Goal: Task Accomplishment & Management: Manage account settings

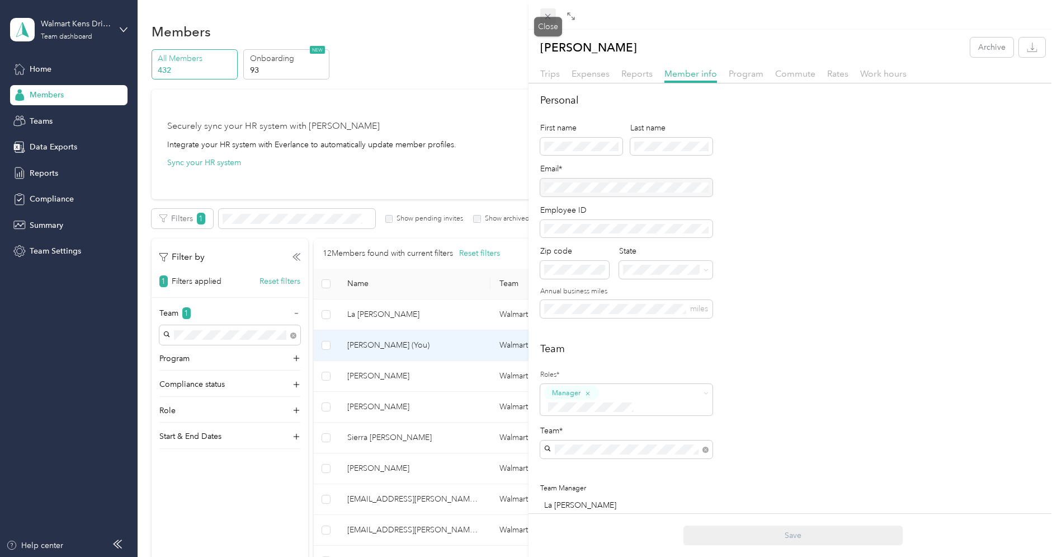
click at [544, 10] on span at bounding box center [548, 16] width 16 height 16
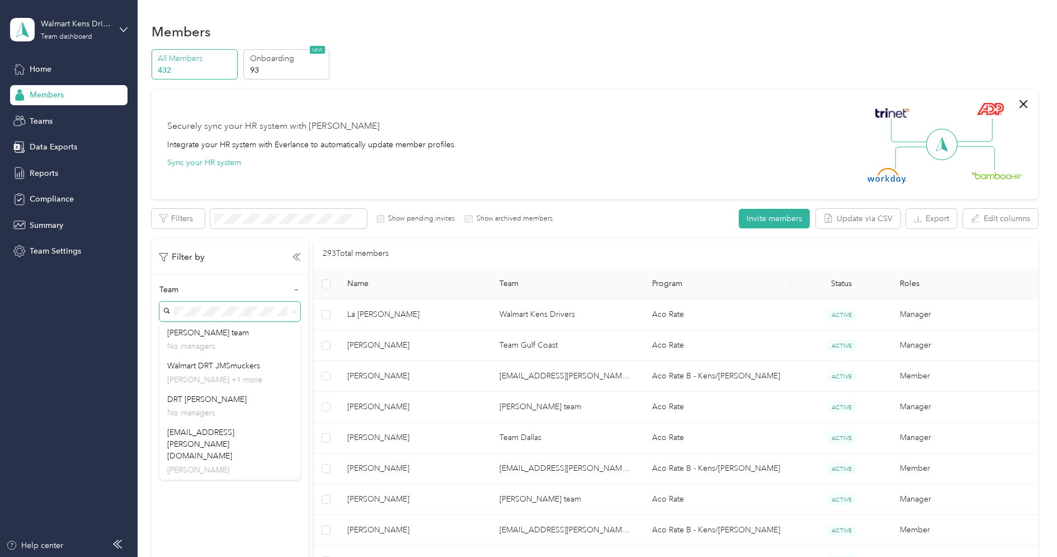
click at [323, 173] on div "Securely sync your HR system with Everlance Integrate your HR system with Everl…" at bounding box center [589, 144] width 845 height 78
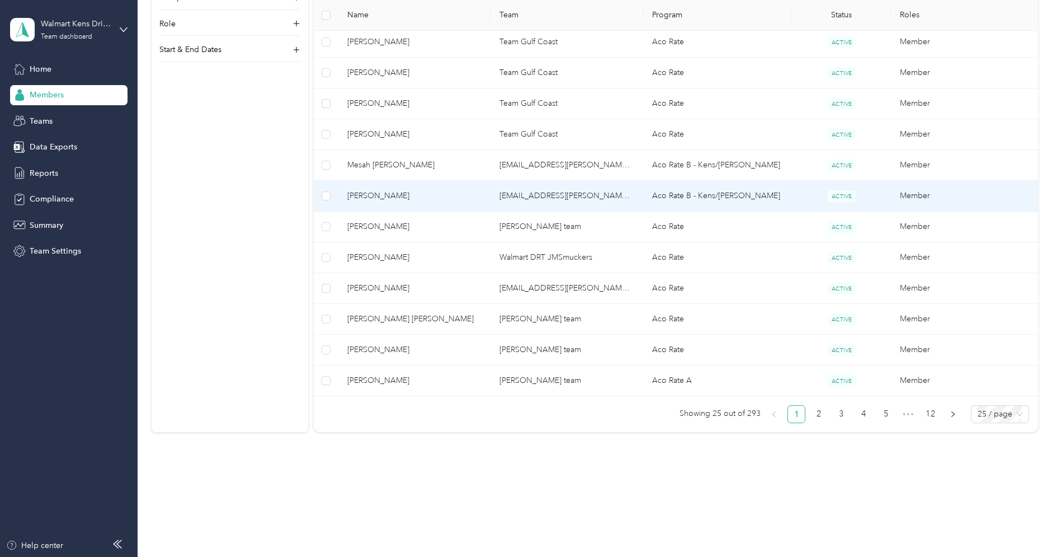
scroll to position [674, 0]
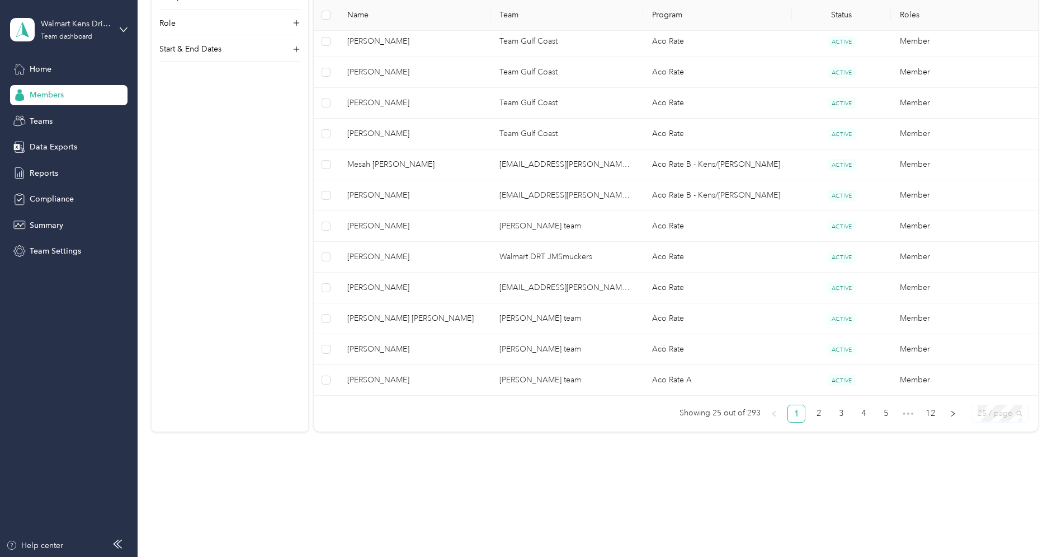
click at [993, 413] on span "25 / page" at bounding box center [1000, 413] width 45 height 17
click at [991, 470] on div "100 / page" at bounding box center [1000, 471] width 40 height 12
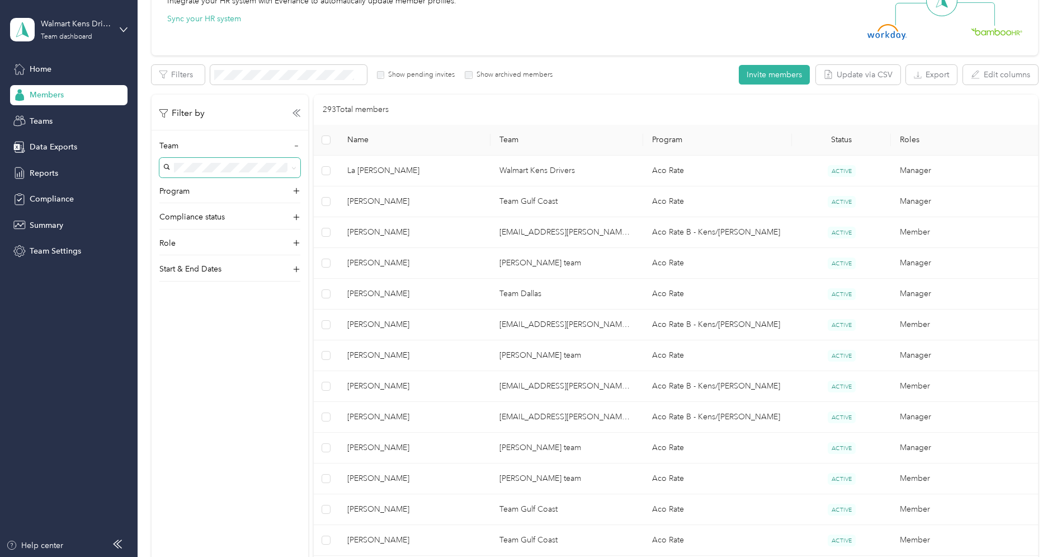
scroll to position [12, 0]
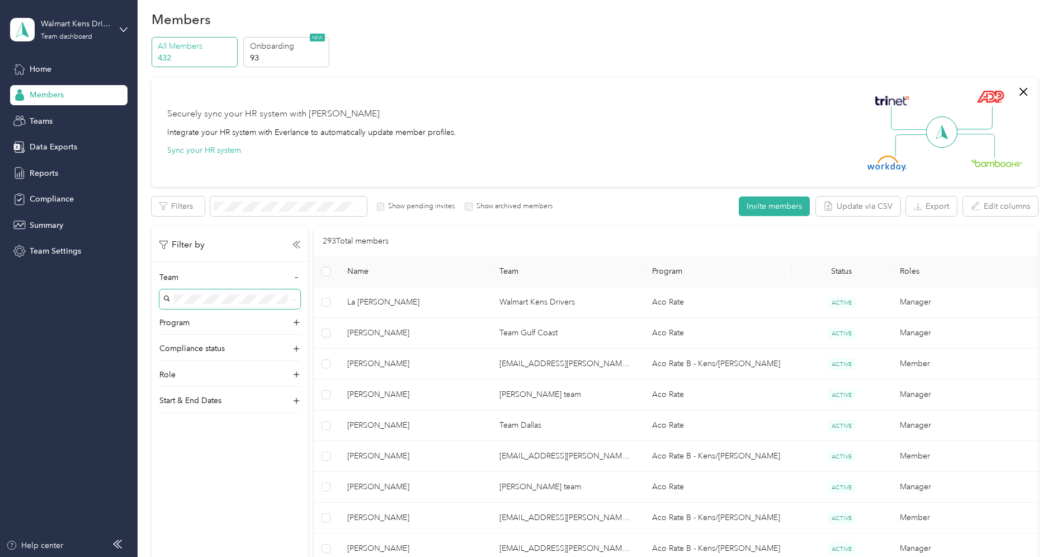
click at [289, 298] on span at bounding box center [292, 299] width 9 height 12
click at [293, 299] on icon at bounding box center [293, 299] width 5 height 5
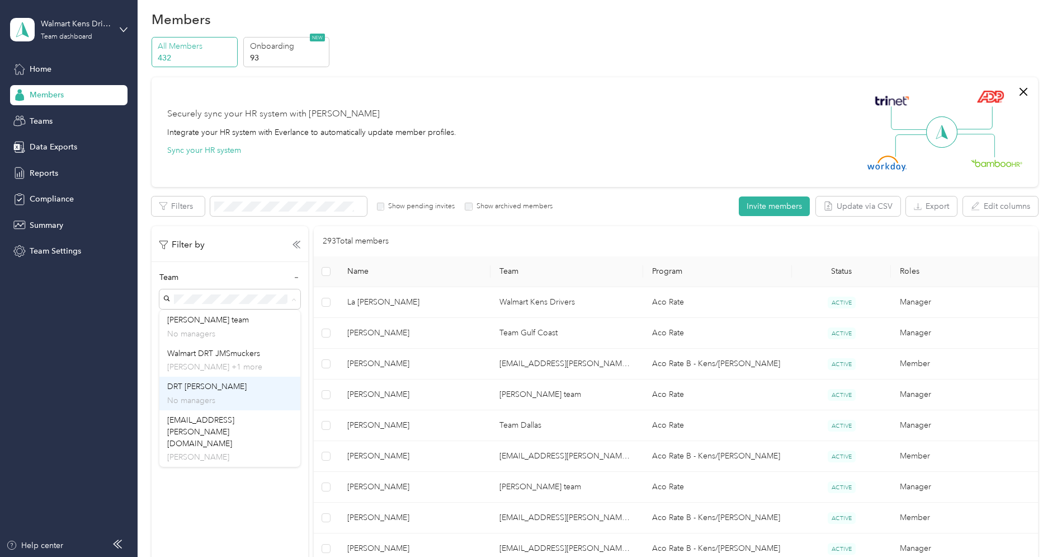
click at [244, 384] on div "DRT [PERSON_NAME] No managers" at bounding box center [229, 393] width 125 height 26
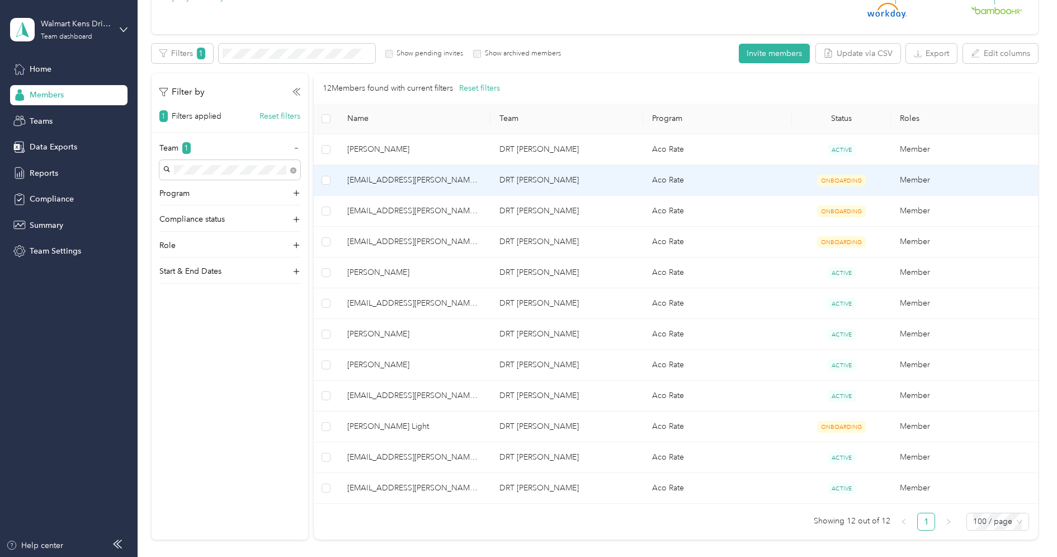
scroll to position [166, 0]
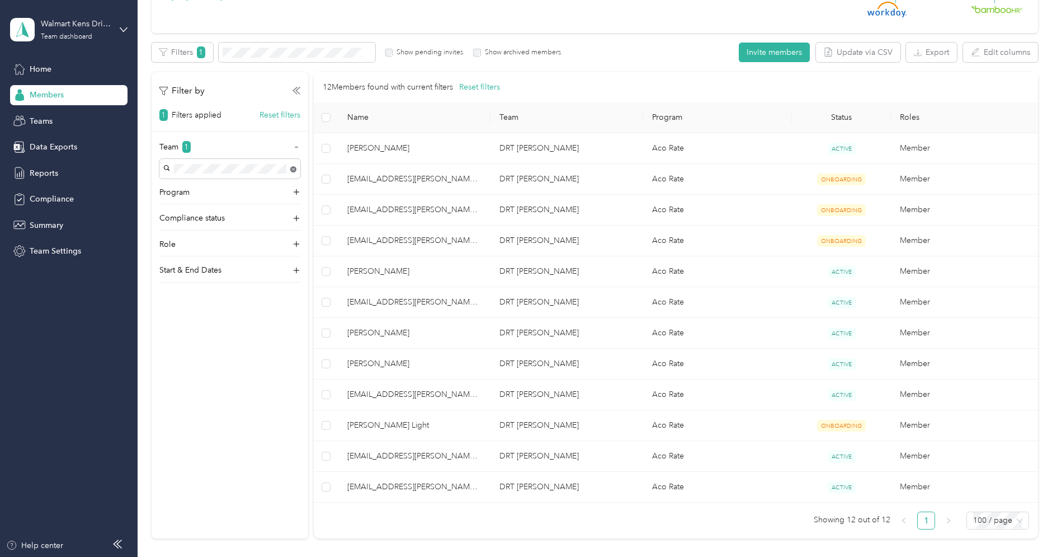
click at [294, 168] on body "Walmart Kens Drivers Team dashboard Home Members Teams Data Exports Reports Com…" at bounding box center [526, 278] width 1052 height 557
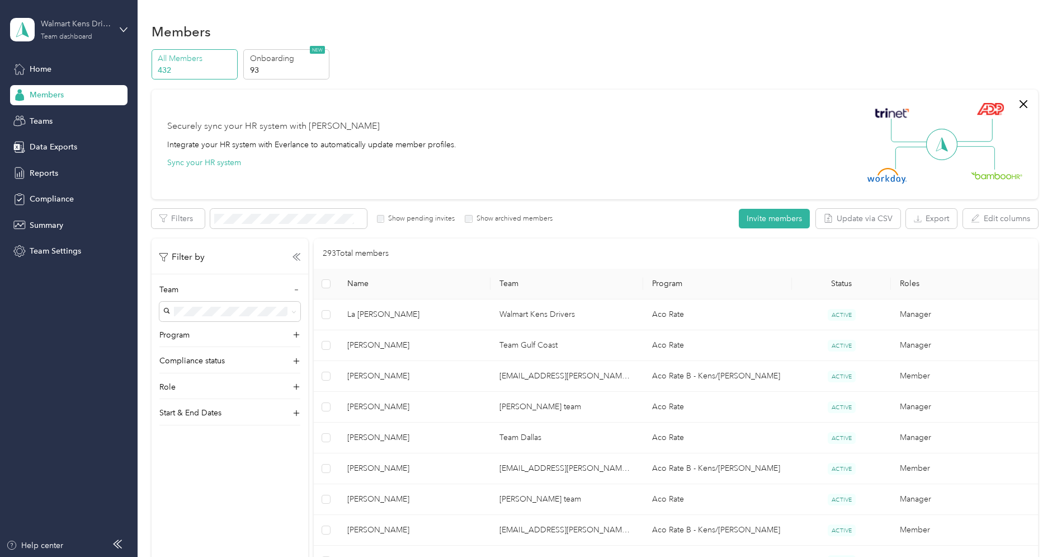
click at [79, 22] on div "Walmart Kens Drivers" at bounding box center [76, 24] width 70 height 12
click at [59, 144] on div "Log out" at bounding box center [41, 143] width 43 height 12
